Goal: Navigation & Orientation: Find specific page/section

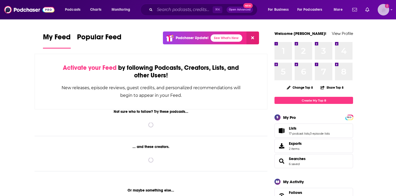
click at [387, 14] on div "Logged in as EllaRoseMurphy" at bounding box center [384, 10] width 12 height 12
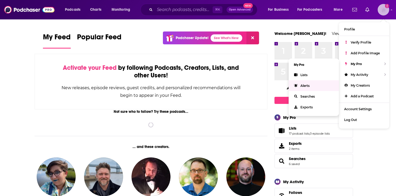
click at [312, 80] on link "Alerts" at bounding box center [314, 85] width 50 height 11
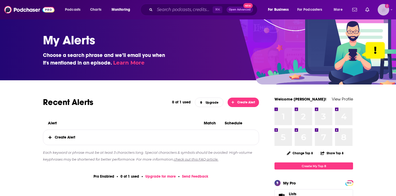
click at [388, 13] on img "Logged in as EllaRoseMurphy" at bounding box center [384, 10] width 12 height 12
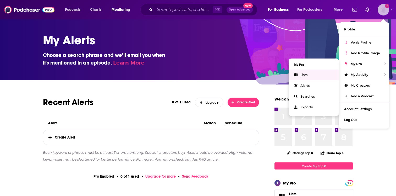
click at [321, 74] on link "Lists" at bounding box center [314, 74] width 50 height 11
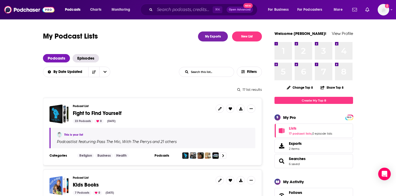
click at [120, 112] on span "Fight to Find Yourself" at bounding box center [97, 113] width 49 height 7
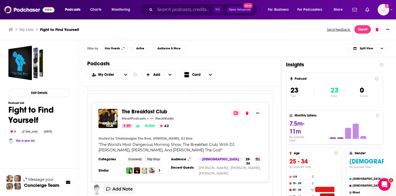
scroll to position [1632, 0]
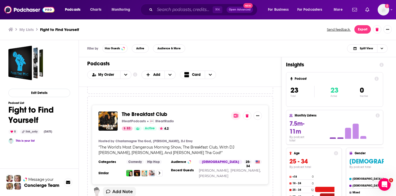
click at [140, 111] on span "The Breakfast Club" at bounding box center [144, 114] width 45 height 7
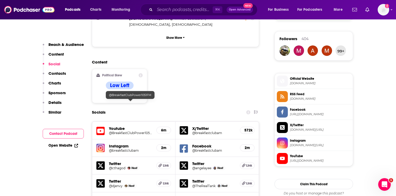
click at [139, 126] on h5 "Youtube" at bounding box center [130, 128] width 43 height 5
click at [137, 131] on h5 "@BreakfastClubPower1051FM" at bounding box center [130, 133] width 43 height 4
